Goal: Entertainment & Leisure: Consume media (video, audio)

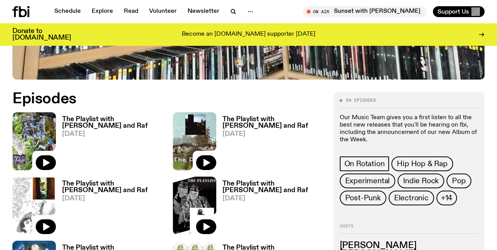
scroll to position [298, 0]
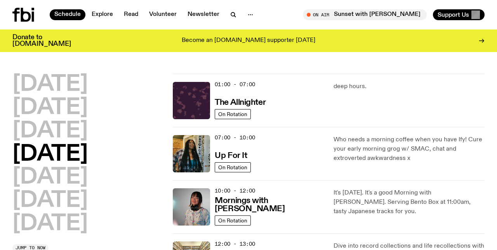
click at [48, 137] on h2 "Wednesday" at bounding box center [49, 131] width 75 height 22
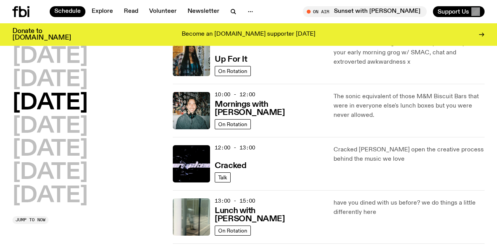
scroll to position [90, 0]
click at [184, 219] on img at bounding box center [191, 216] width 37 height 37
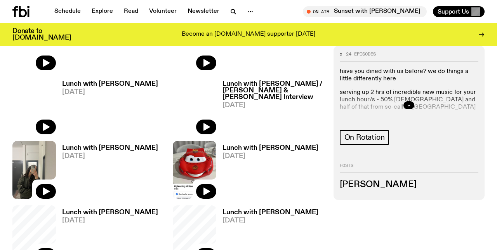
scroll to position [230, 0]
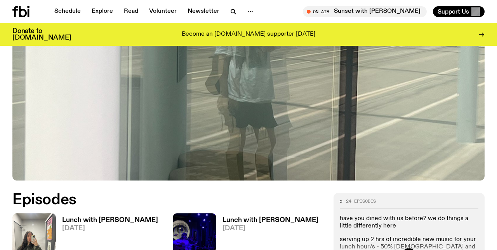
click at [31, 213] on img at bounding box center [33, 242] width 43 height 58
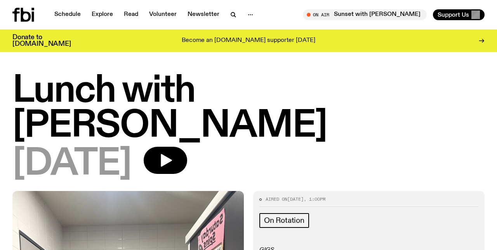
click at [173, 152] on icon "button" at bounding box center [166, 160] width 16 height 16
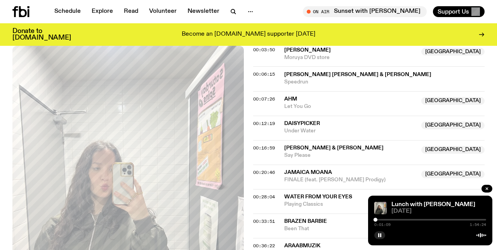
scroll to position [350, 0]
click at [313, 249] on span "RUN OFF" at bounding box center [384, 252] width 200 height 7
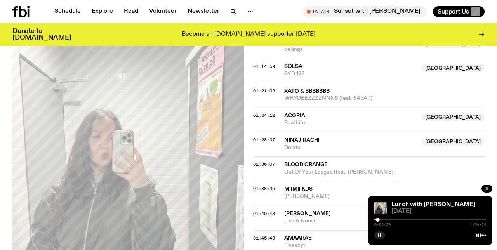
scroll to position [760, 0]
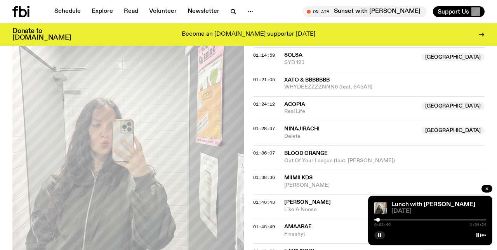
click at [450, 225] on div "0:03:46 1:54:24" at bounding box center [430, 225] width 112 height 4
click at [385, 234] on button "button" at bounding box center [379, 235] width 11 height 8
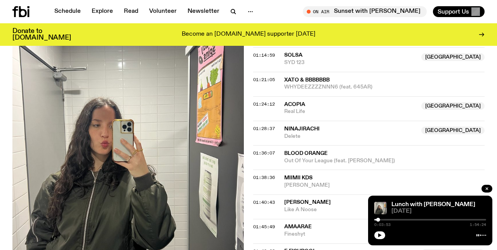
click at [383, 236] on button "button" at bounding box center [379, 235] width 11 height 8
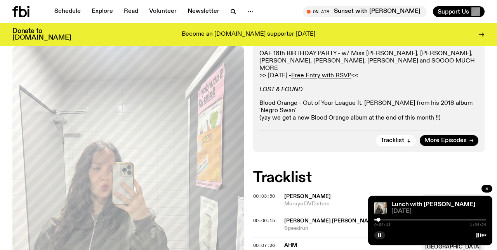
scroll to position [210, 0]
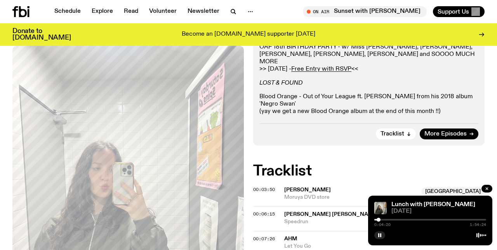
click at [430, 227] on div "0:04:20 1:54:24" at bounding box center [430, 225] width 112 height 4
click at [416, 220] on div at bounding box center [430, 220] width 112 height 2
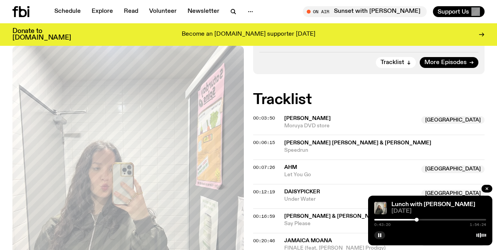
scroll to position [284, 0]
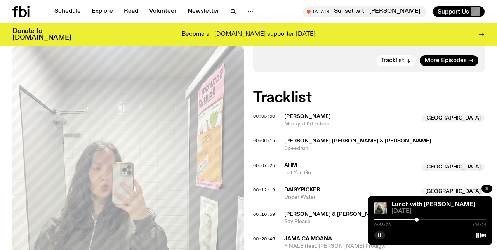
click at [441, 220] on div at bounding box center [430, 220] width 112 height 2
click at [459, 220] on div at bounding box center [430, 220] width 112 height 2
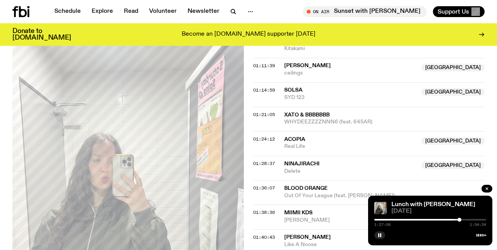
scroll to position [724, 0]
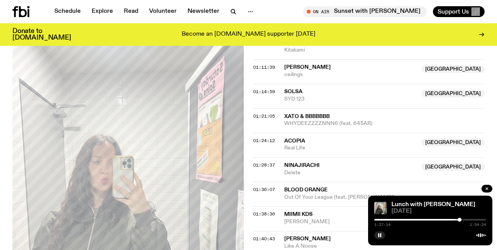
click at [445, 220] on div at bounding box center [404, 220] width 112 height 2
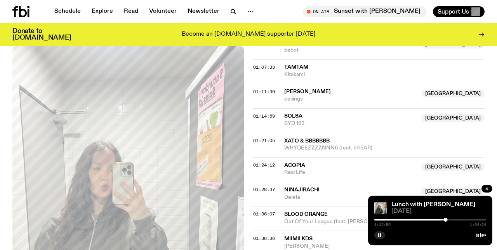
scroll to position [689, 0]
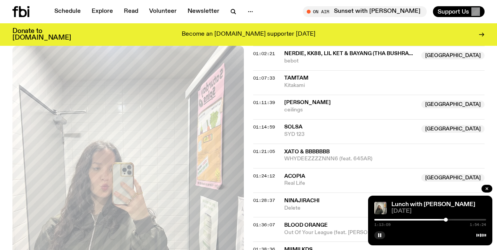
click at [455, 220] on div at bounding box center [430, 220] width 112 height 2
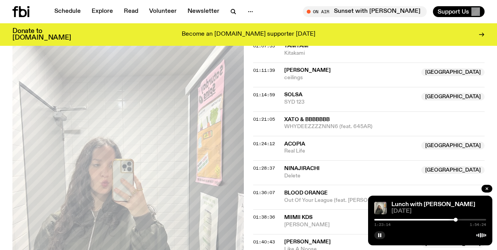
scroll to position [722, 0]
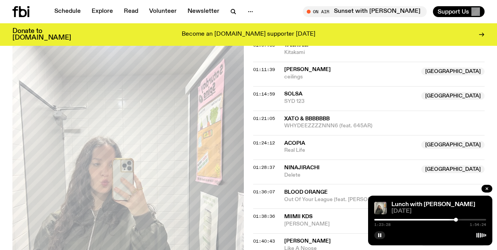
click at [460, 220] on div at bounding box center [430, 220] width 112 height 2
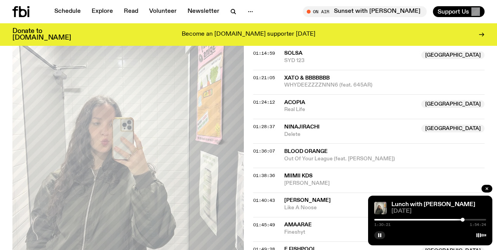
scroll to position [764, 0]
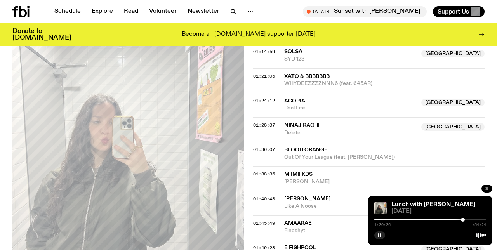
click at [455, 220] on div at bounding box center [407, 220] width 112 height 2
click at [449, 219] on div at bounding box center [399, 220] width 112 height 2
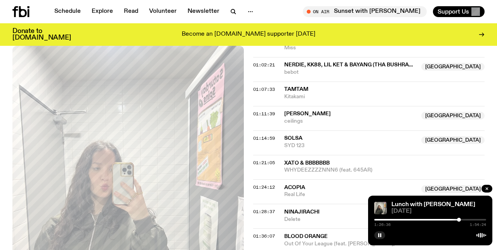
scroll to position [693, 0]
